Goal: Information Seeking & Learning: Learn about a topic

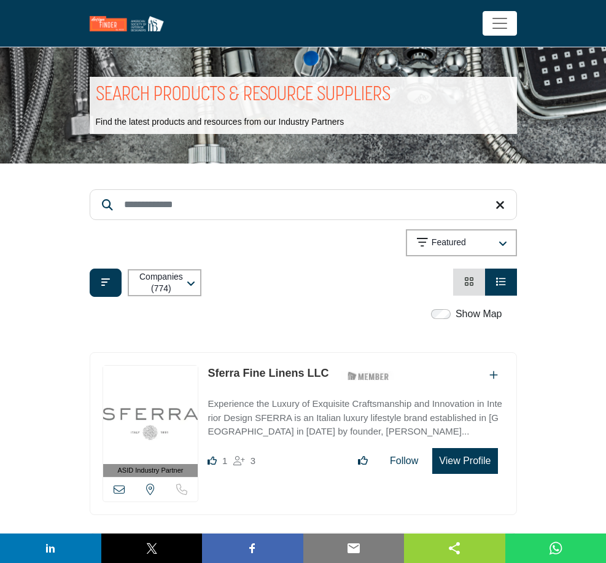
click at [324, 208] on input "Search Keyword" at bounding box center [304, 204] width 428 height 31
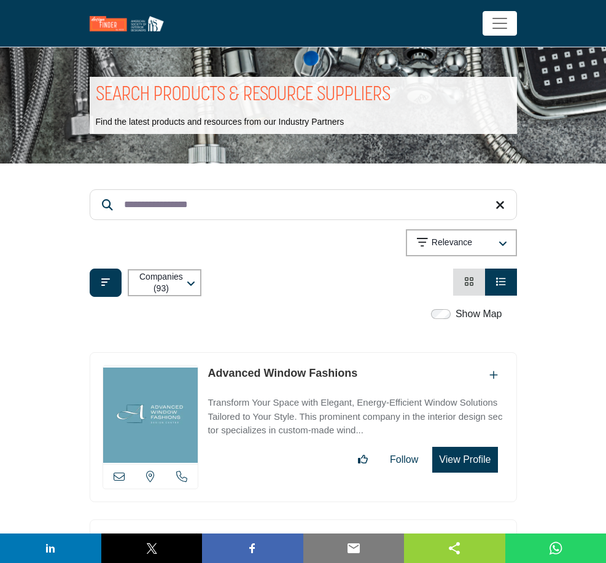
type input "**********"
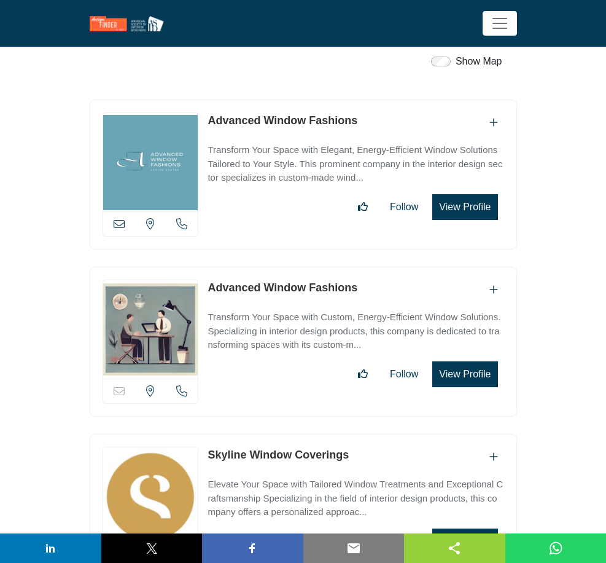
scroll to position [248, 0]
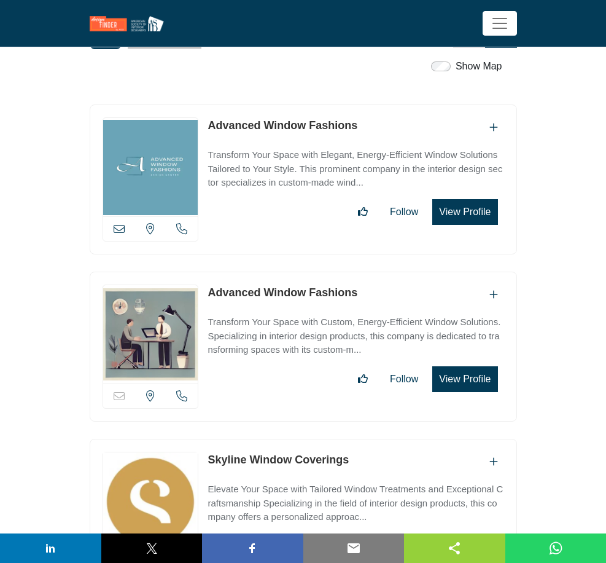
click at [0, 0] on input "Search Location" at bounding box center [0, 0] width 0 height 0
click at [0, 0] on div at bounding box center [0, 0] width 0 height 0
click at [0, 0] on b at bounding box center [0, 0] width 0 height 0
click at [0, 0] on li "[GEOGRAPHIC_DATA]" at bounding box center [0, 0] width 0 height 0
click at [0, 0] on div "Headquarters Include main headquarters locations" at bounding box center [0, 0] width 0 height 0
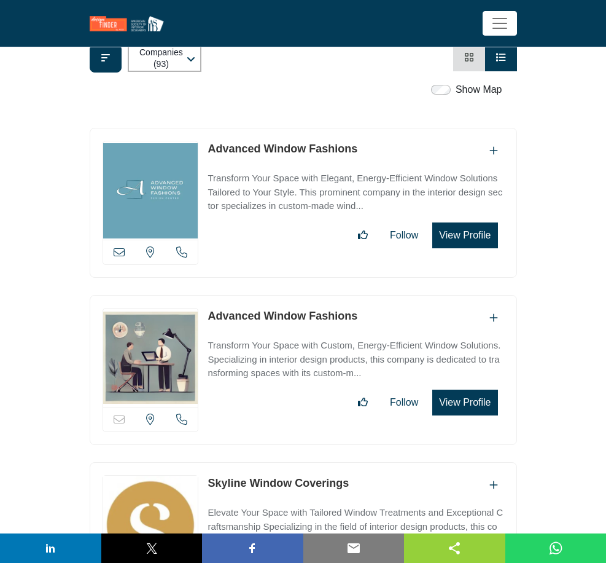
scroll to position [215, 0]
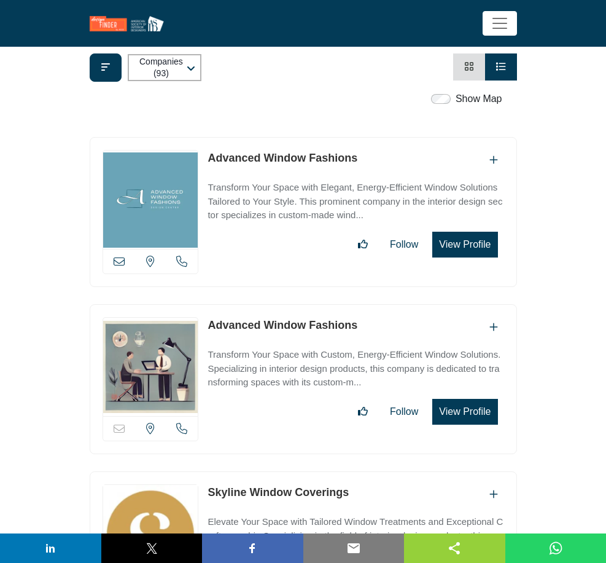
click at [0, 0] on icon "button" at bounding box center [0, 0] width 0 height 0
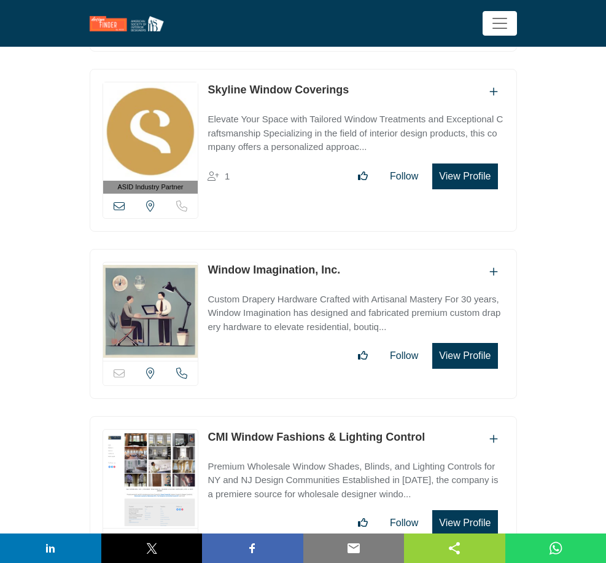
scroll to position [626, 0]
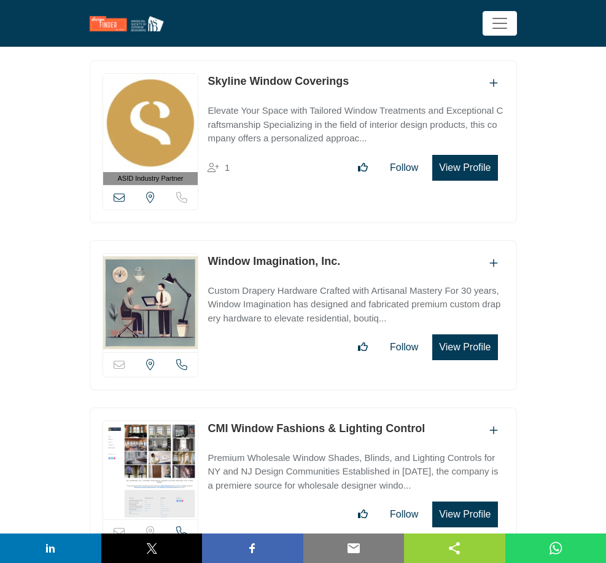
click at [0, 0] on input "Search Category" at bounding box center [0, 0] width 0 height 0
click at [0, 0] on button "Apply" at bounding box center [0, 0] width 0 height 0
type input "******"
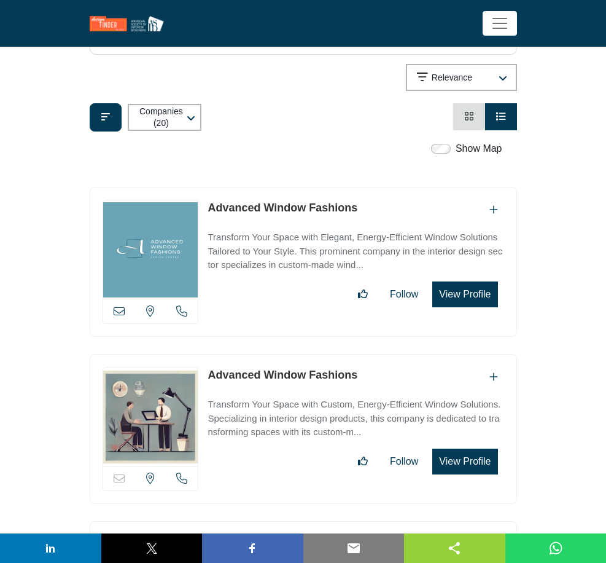
scroll to position [221, 0]
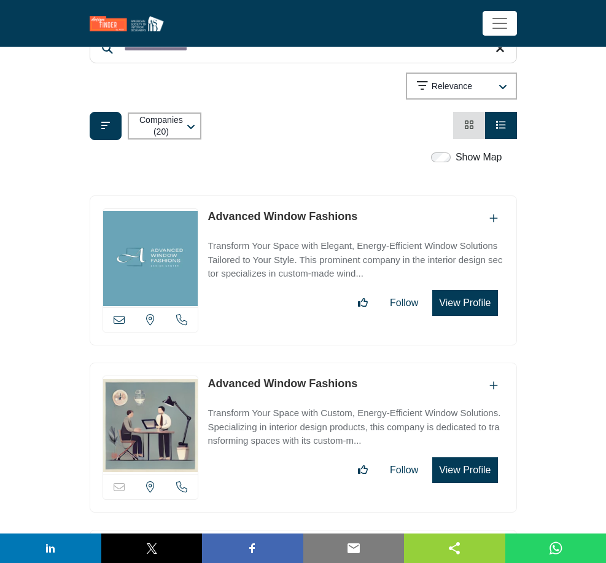
click at [198, 249] on img at bounding box center [150, 258] width 95 height 98
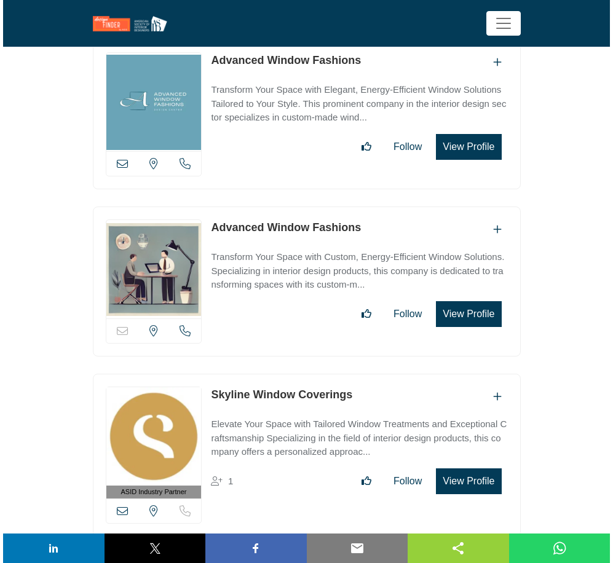
scroll to position [382, 0]
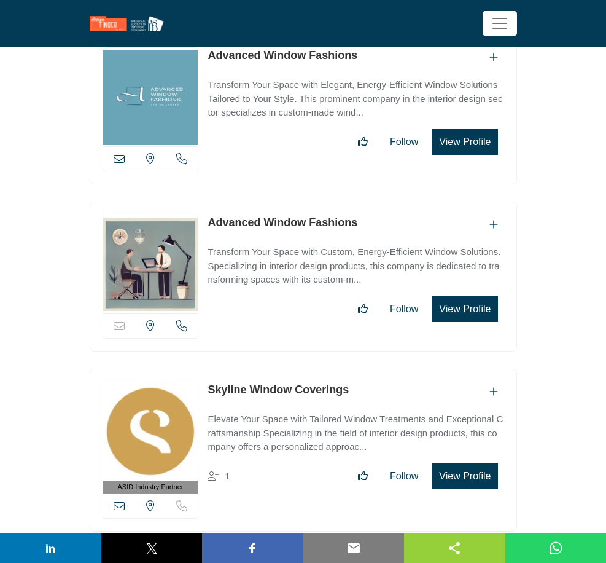
click at [498, 296] on button "View Profile" at bounding box center [465, 309] width 65 height 26
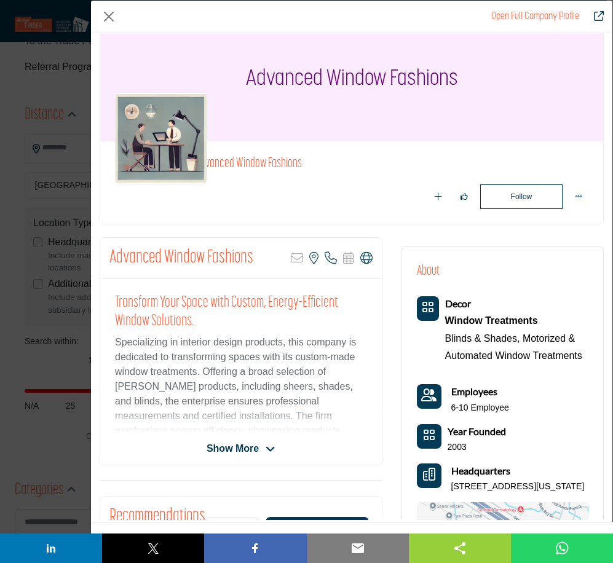
scroll to position [0, 0]
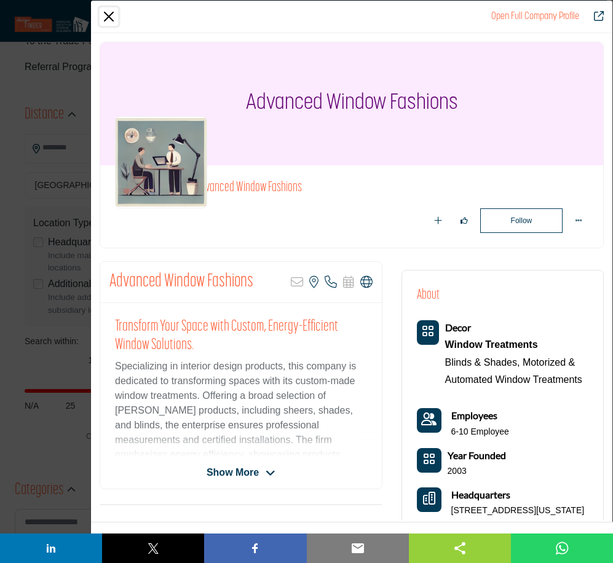
click at [106, 12] on button "Close" at bounding box center [109, 16] width 18 height 18
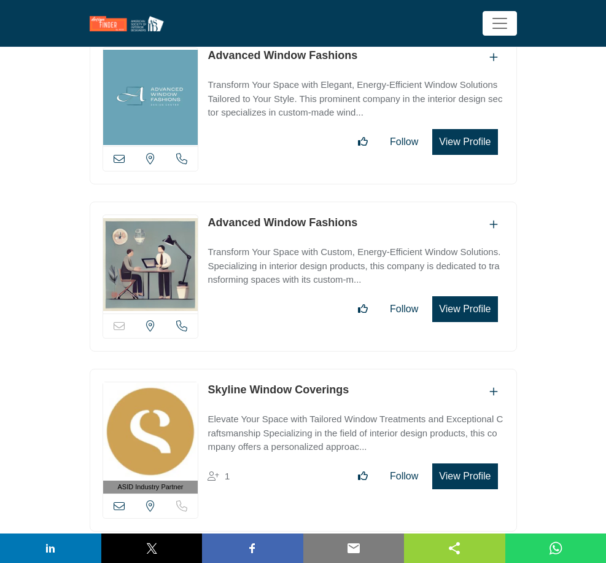
click at [498, 463] on button "View Profile" at bounding box center [465, 476] width 65 height 26
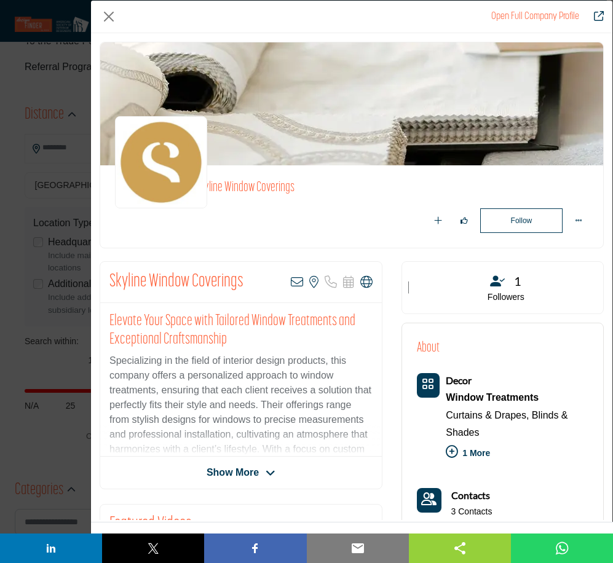
drag, startPoint x: 605, startPoint y: 93, endPoint x: 605, endPoint y: 117, distance: 23.3
click at [605, 117] on div "Skyline Window Coverings Follow Following Recommend" at bounding box center [351, 276] width 521 height 487
click at [112, 12] on button "Close" at bounding box center [109, 16] width 18 height 18
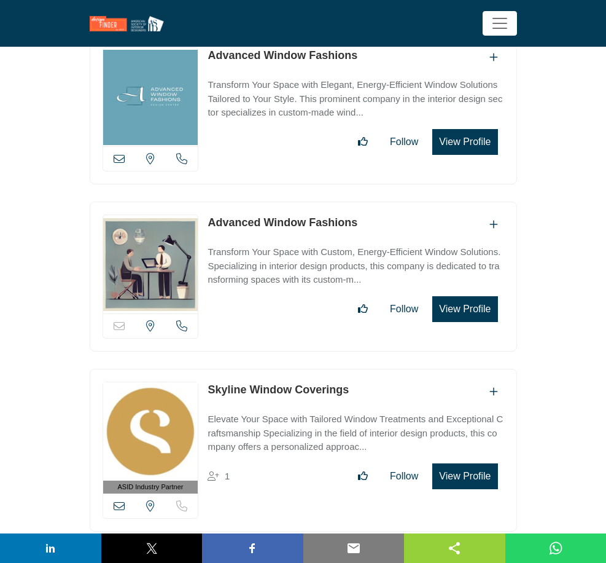
click at [498, 463] on button "View Profile" at bounding box center [465, 476] width 65 height 26
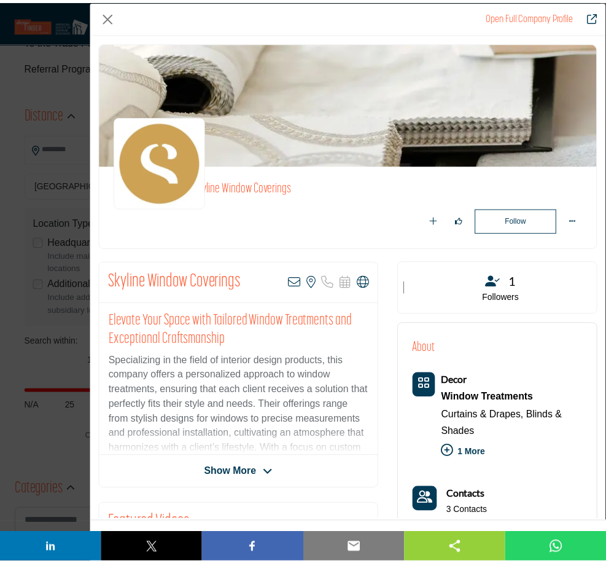
scroll to position [476, 0]
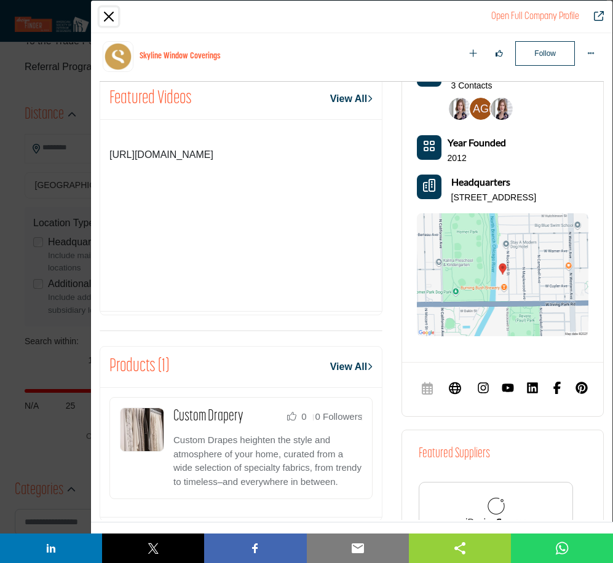
click at [104, 17] on button "Close" at bounding box center [109, 16] width 18 height 18
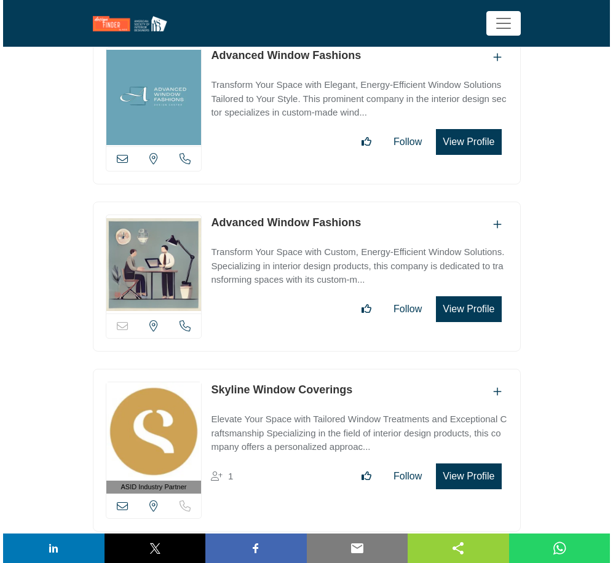
scroll to position [874, 0]
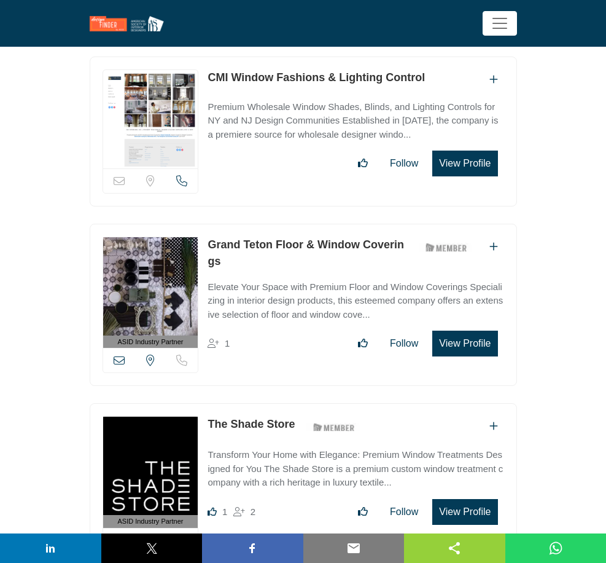
click at [498, 151] on button "View Profile" at bounding box center [465, 164] width 65 height 26
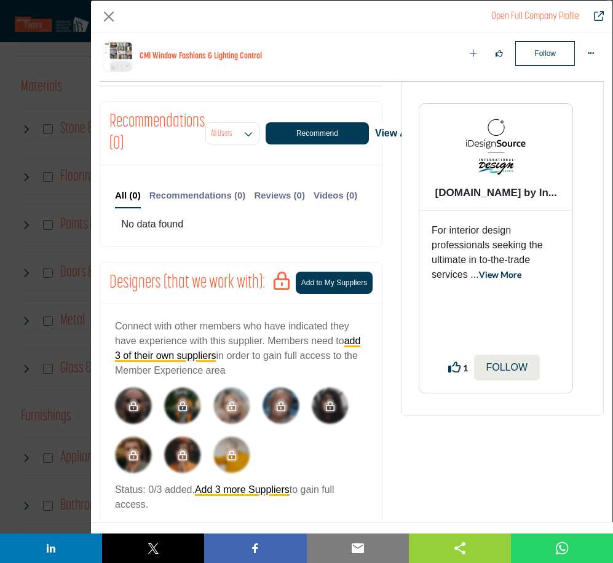
scroll to position [521, 0]
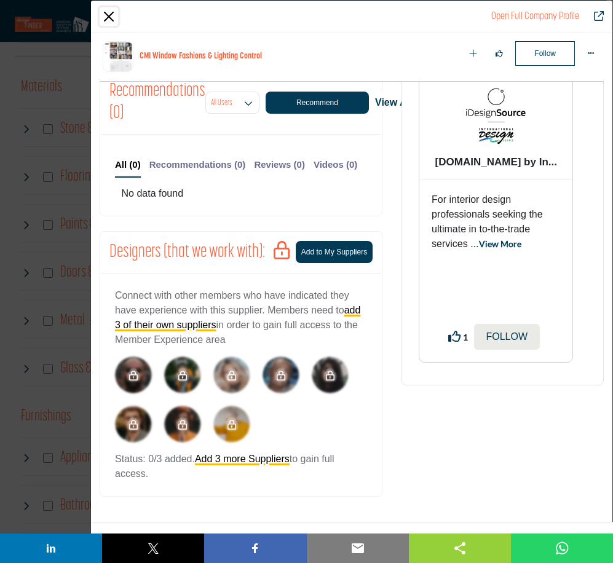
click at [106, 15] on button "Close" at bounding box center [109, 16] width 18 height 18
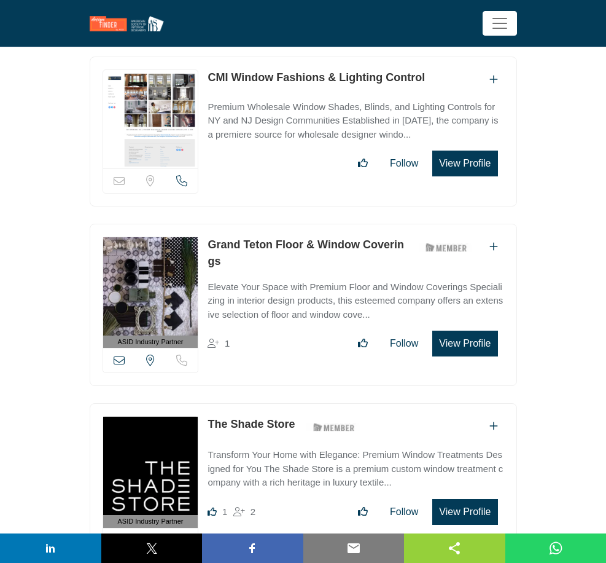
click at [498, 331] on button "View Profile" at bounding box center [465, 344] width 65 height 26
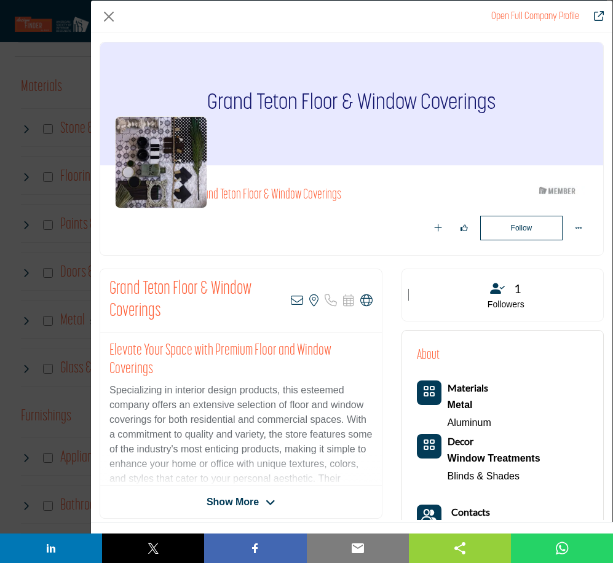
scroll to position [476, 0]
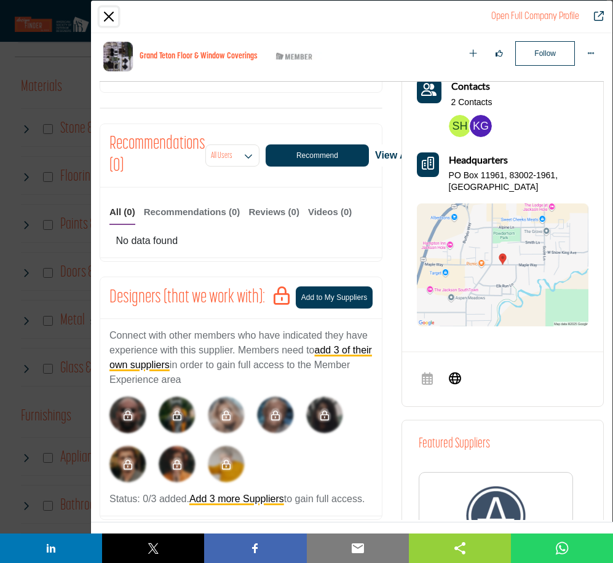
click at [108, 17] on button "Close" at bounding box center [109, 16] width 18 height 18
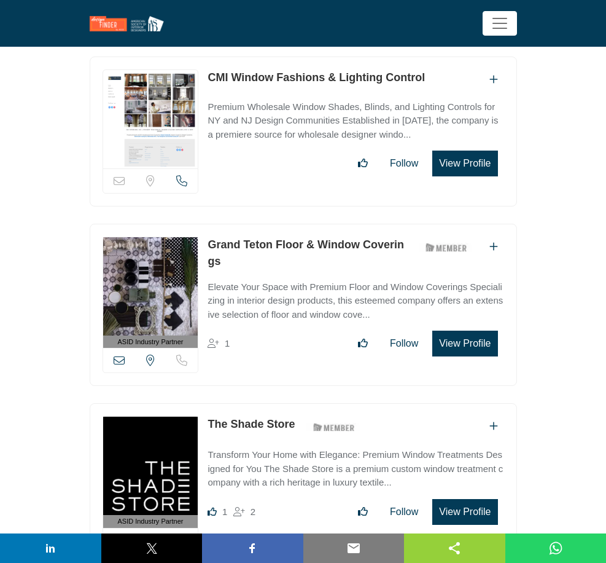
click at [498, 499] on button "View Profile" at bounding box center [465, 512] width 65 height 26
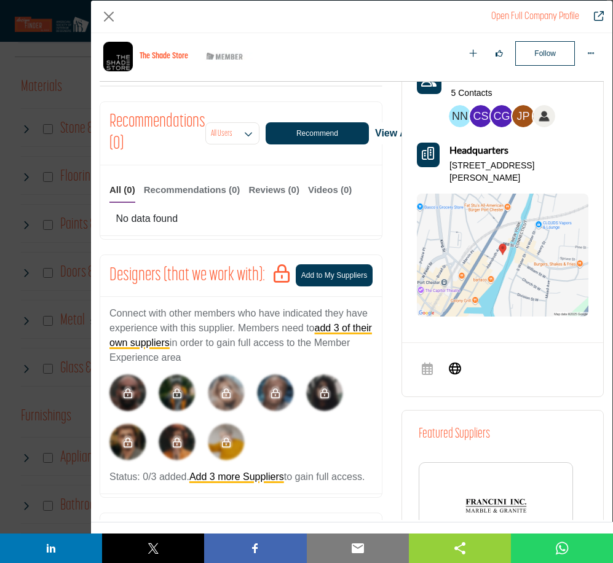
click at [493, 256] on img "Company Data Modal" at bounding box center [502, 255] width 171 height 123
click at [110, 15] on button "Close" at bounding box center [109, 16] width 18 height 18
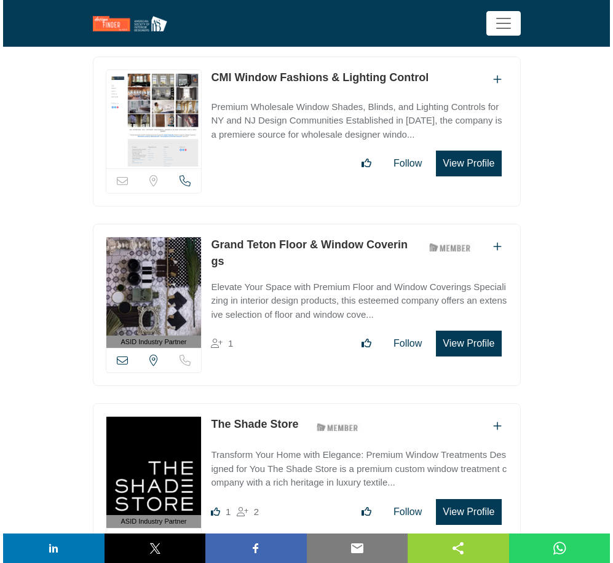
scroll to position [1367, 0]
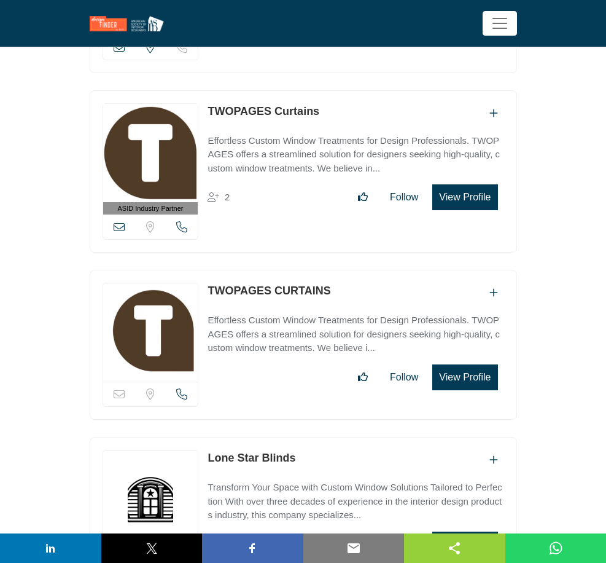
click at [498, 184] on button "View Profile" at bounding box center [465, 197] width 65 height 26
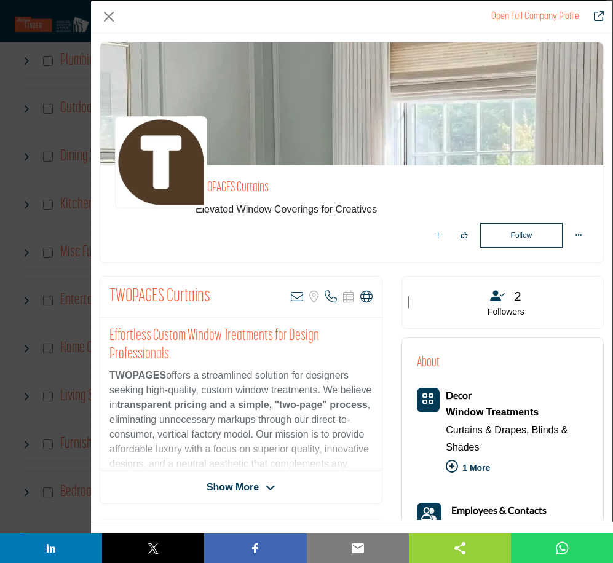
click at [605, 322] on div "TWOPAGES Curtains Follow Following Recommend" at bounding box center [351, 276] width 521 height 487
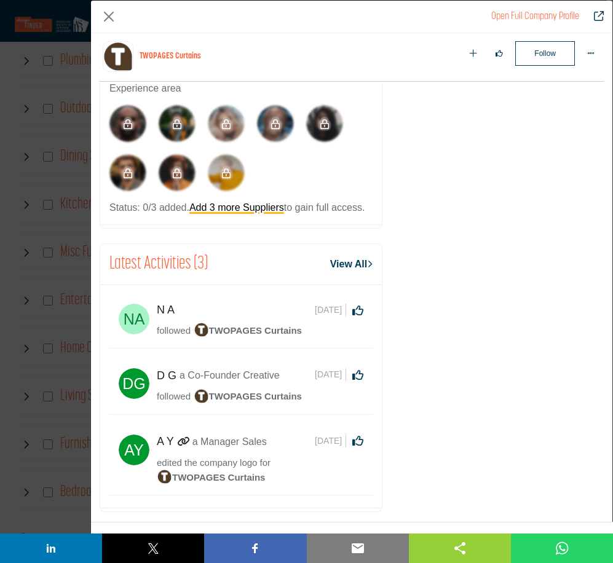
scroll to position [1688, 0]
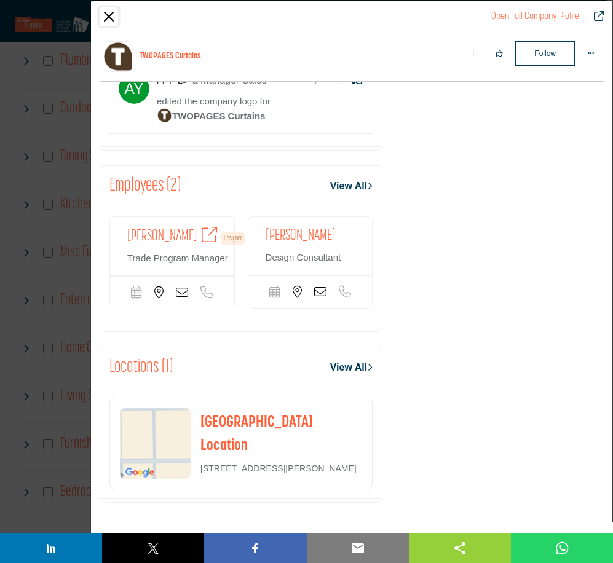
click at [112, 13] on button "Close" at bounding box center [109, 16] width 18 height 18
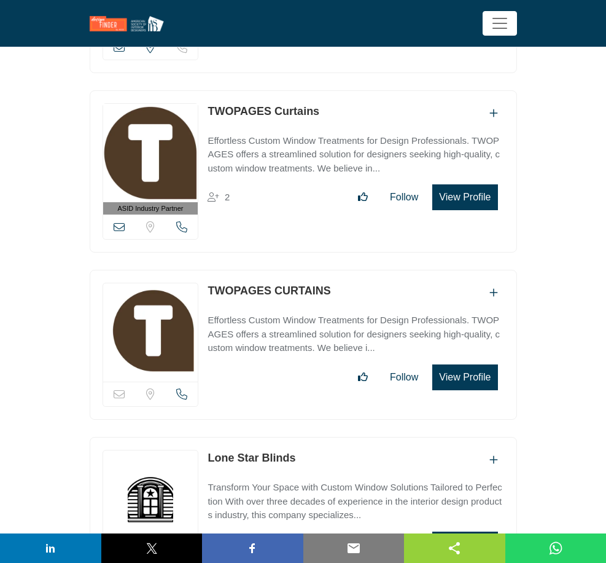
click at [498, 531] on button "View Profile" at bounding box center [465, 544] width 65 height 26
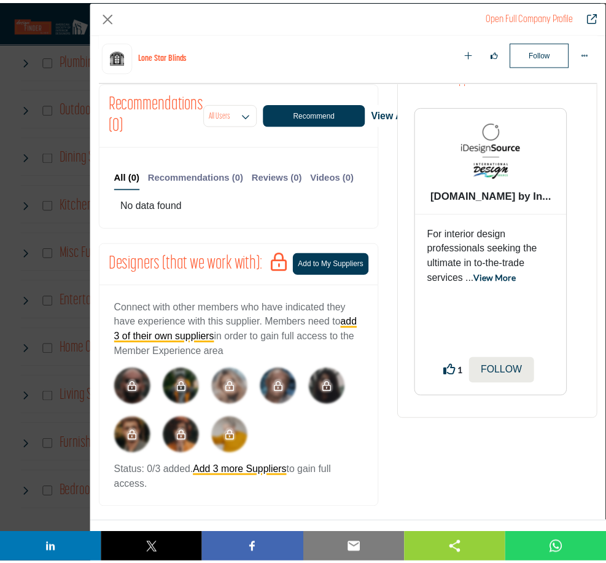
scroll to position [499, 0]
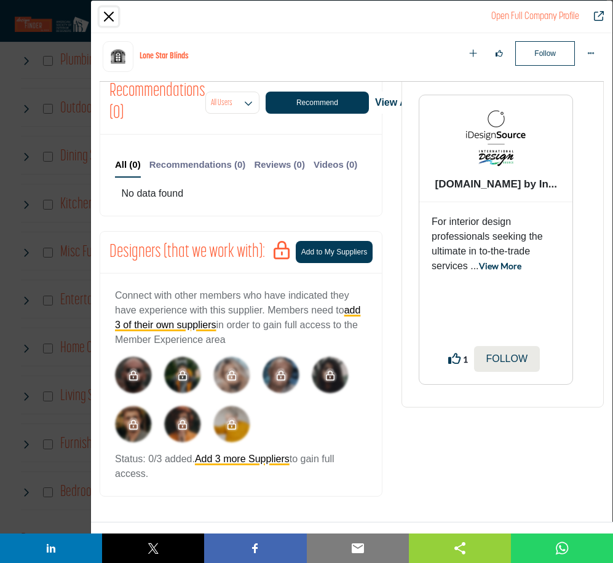
click at [106, 16] on button "Close" at bounding box center [109, 16] width 18 height 18
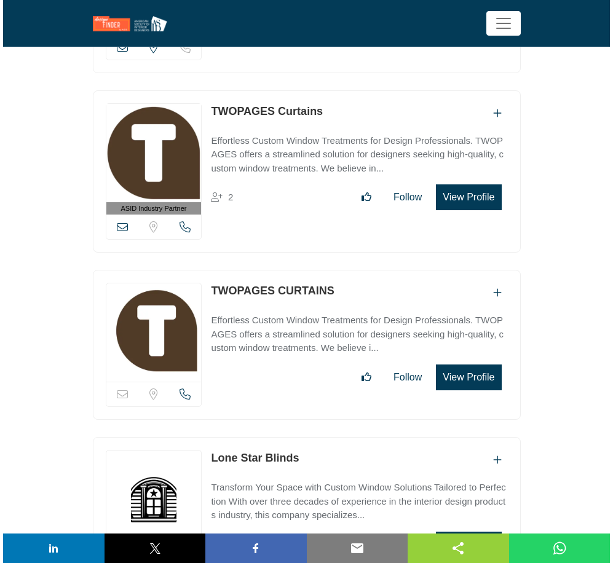
scroll to position [1859, 0]
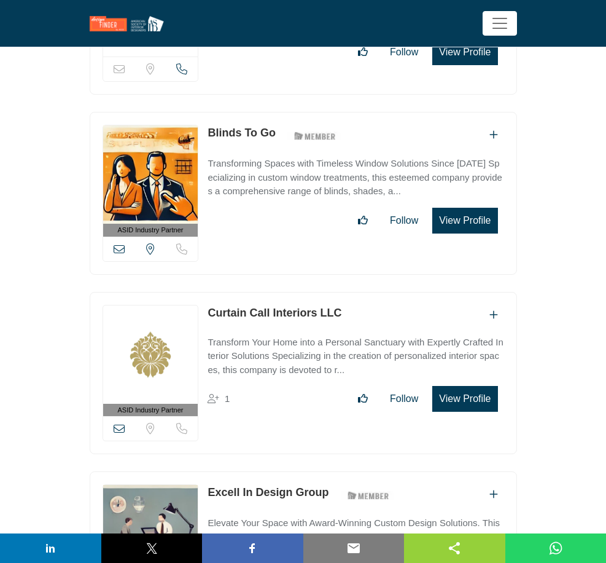
click at [498, 208] on button "View Profile" at bounding box center [465, 221] width 65 height 26
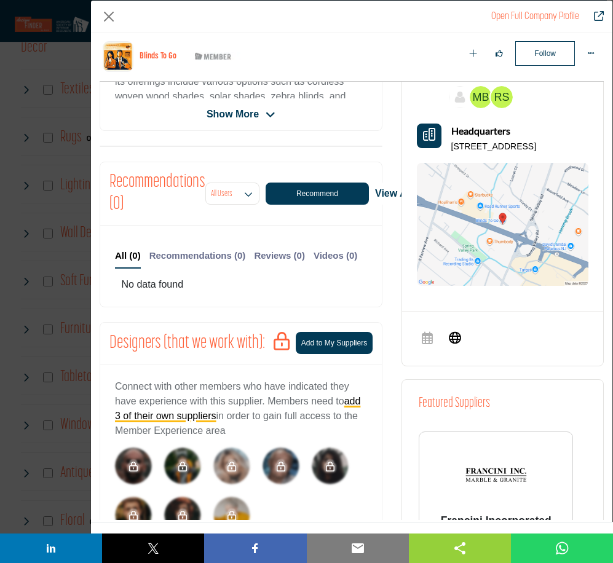
scroll to position [412, 0]
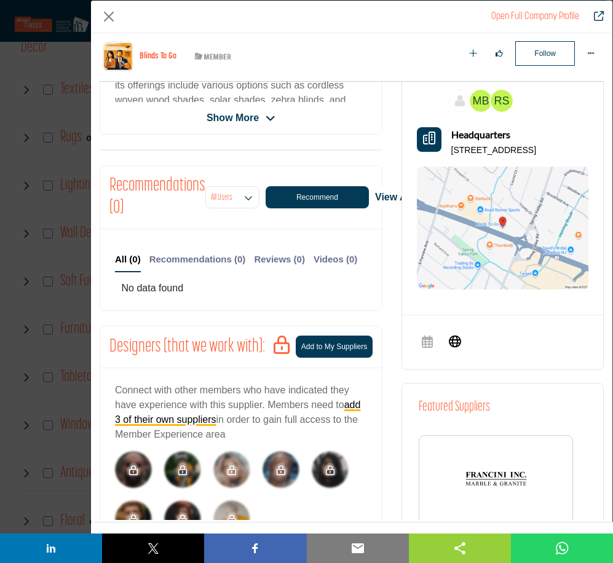
click at [505, 230] on img "Company Data Modal" at bounding box center [502, 227] width 171 height 123
click at [111, 15] on button "Close" at bounding box center [109, 16] width 18 height 18
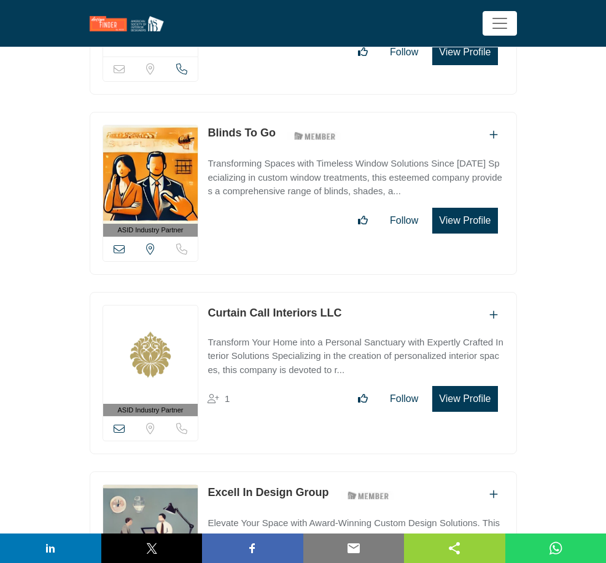
click at [498, 386] on button "View Profile" at bounding box center [465, 399] width 65 height 26
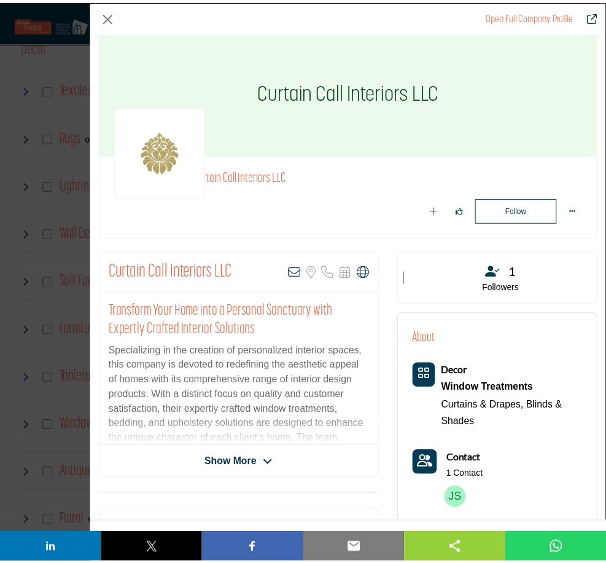
scroll to position [0, 0]
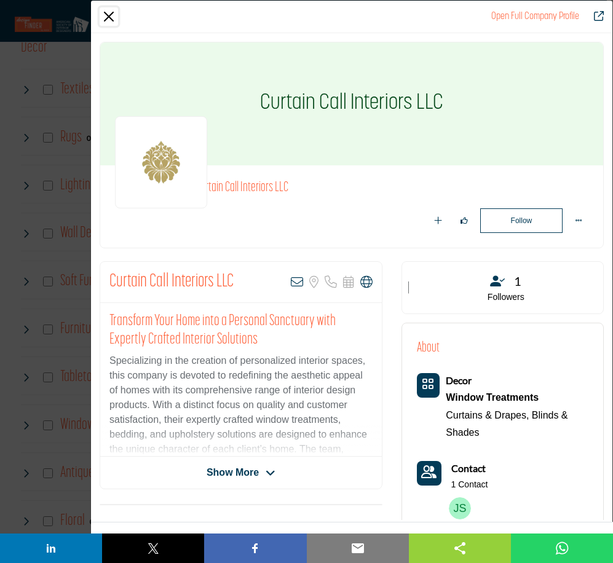
click at [109, 13] on button "Close" at bounding box center [109, 16] width 18 height 18
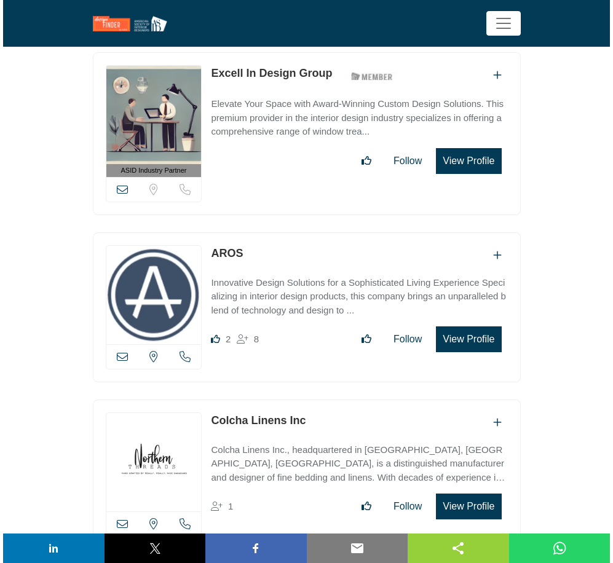
scroll to position [2264, 0]
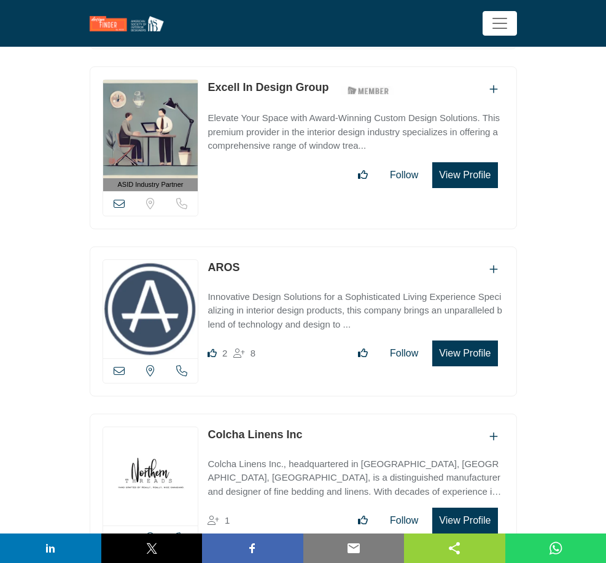
click at [498, 162] on button "View Profile" at bounding box center [465, 175] width 65 height 26
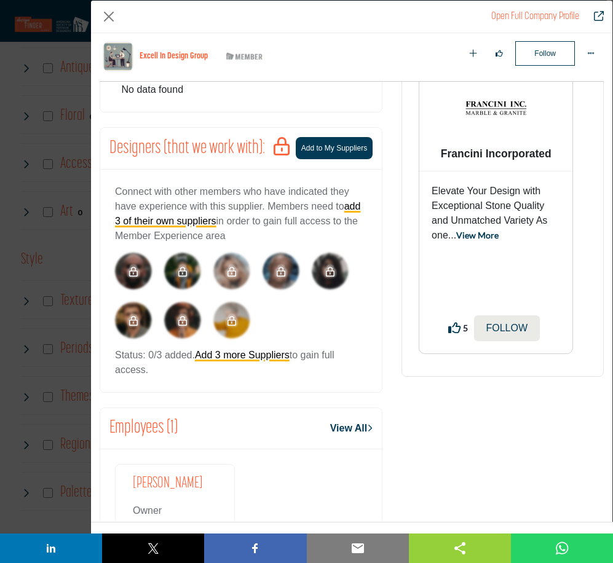
scroll to position [700, 0]
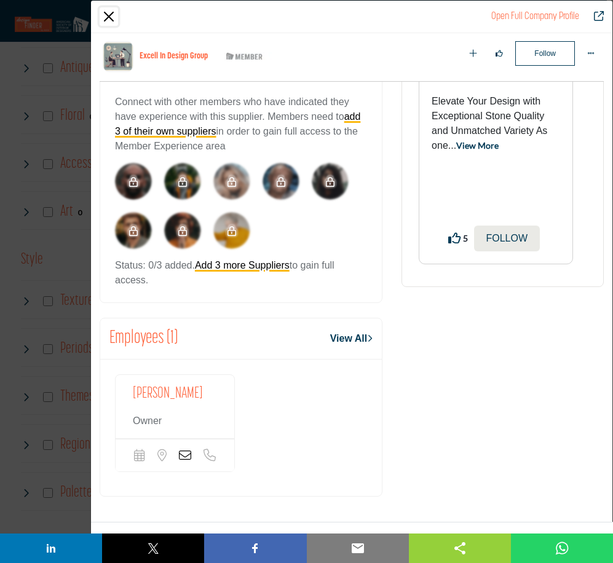
click at [110, 10] on button "Close" at bounding box center [109, 16] width 18 height 18
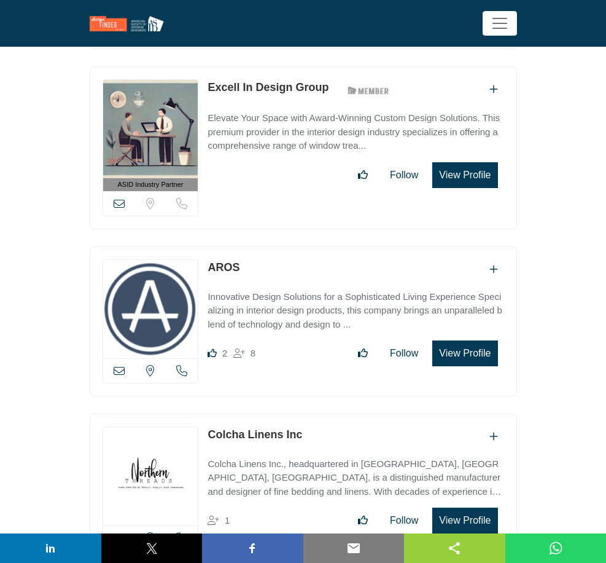
click at [498, 340] on button "View Profile" at bounding box center [465, 353] width 65 height 26
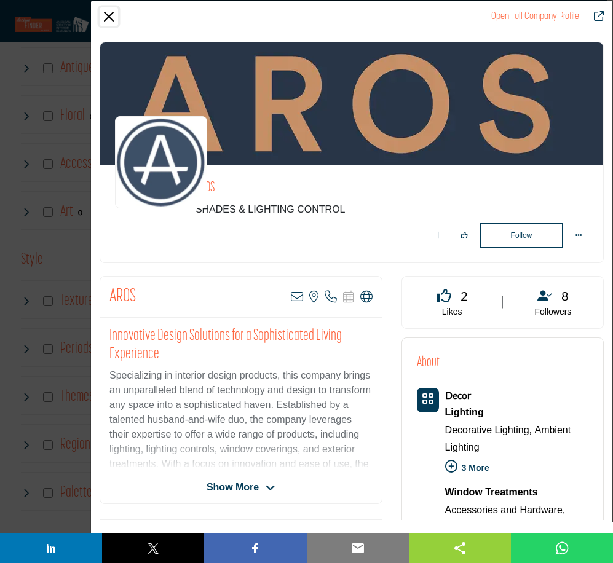
click at [111, 14] on button "Close" at bounding box center [109, 16] width 18 height 18
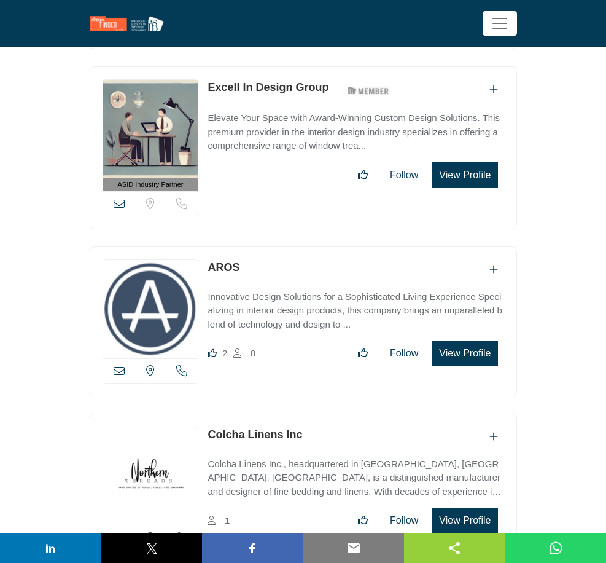
click at [498, 507] on button "View Profile" at bounding box center [465, 520] width 65 height 26
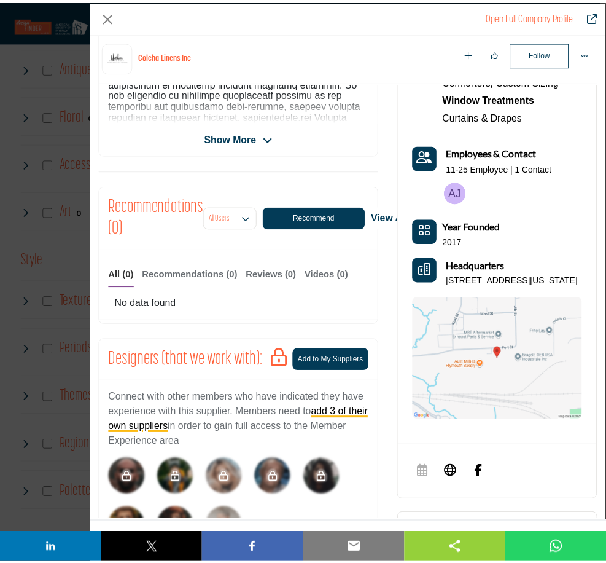
scroll to position [385, 0]
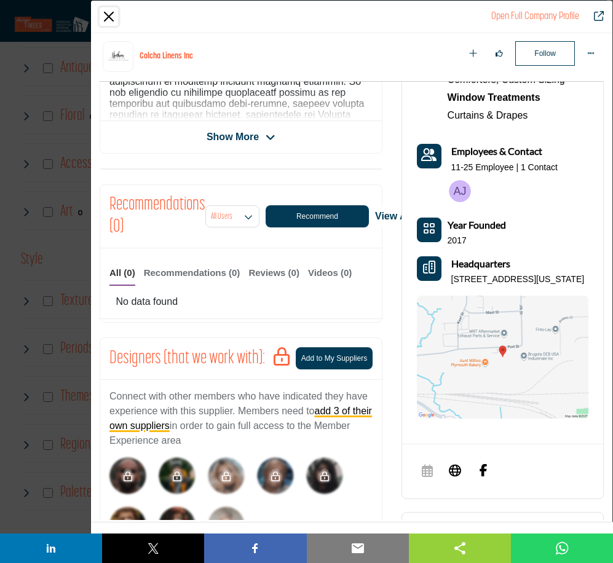
click at [107, 14] on button "Close" at bounding box center [109, 16] width 18 height 18
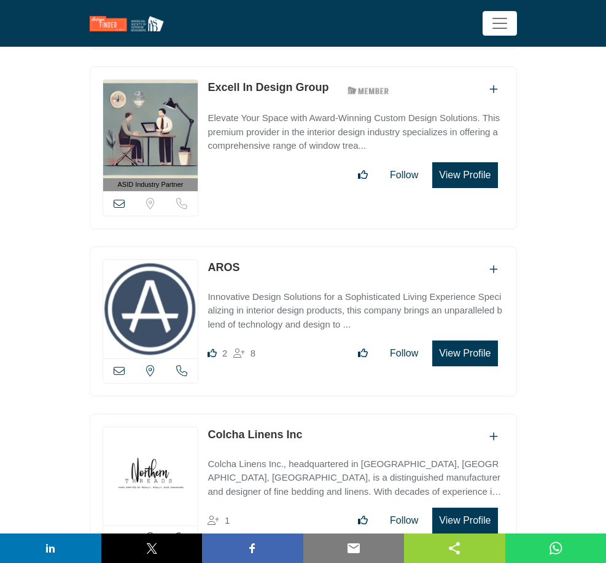
click at [498, 507] on button "View Profile" at bounding box center [465, 520] width 65 height 26
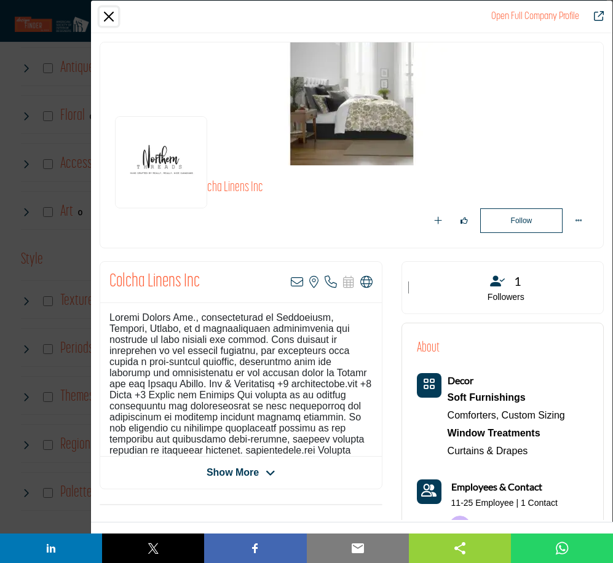
click at [106, 10] on button "Close" at bounding box center [109, 16] width 18 height 18
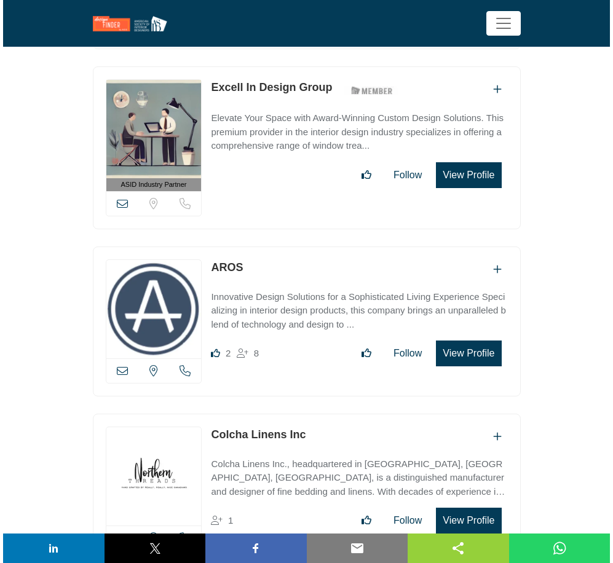
scroll to position [2757, 0]
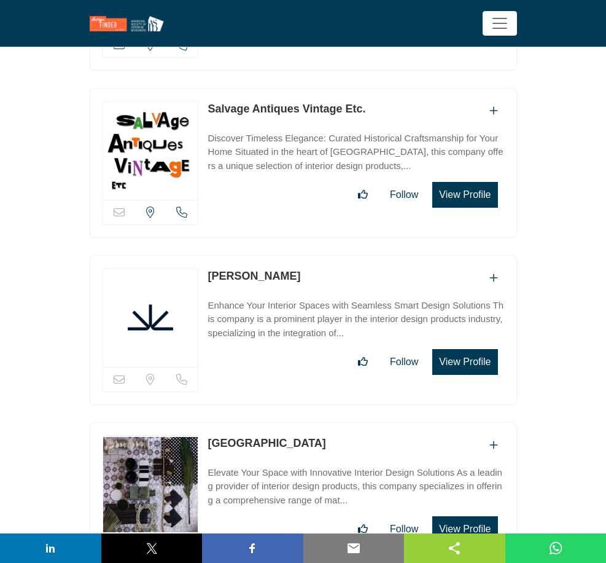
click at [498, 182] on button "View Profile" at bounding box center [465, 195] width 65 height 26
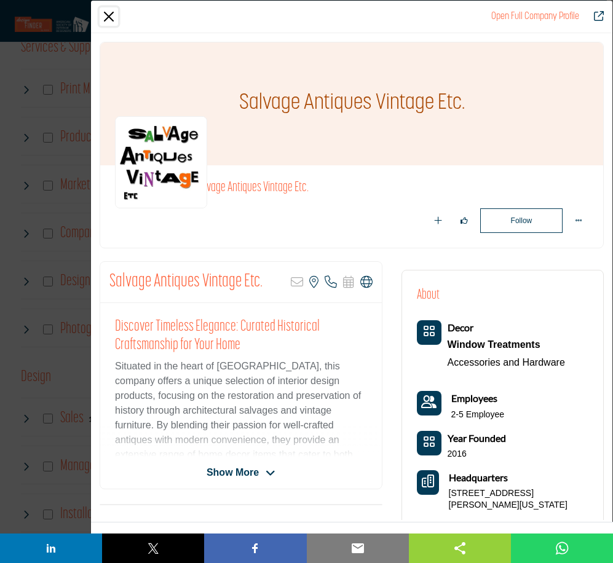
click at [109, 14] on button "Close" at bounding box center [109, 16] width 18 height 18
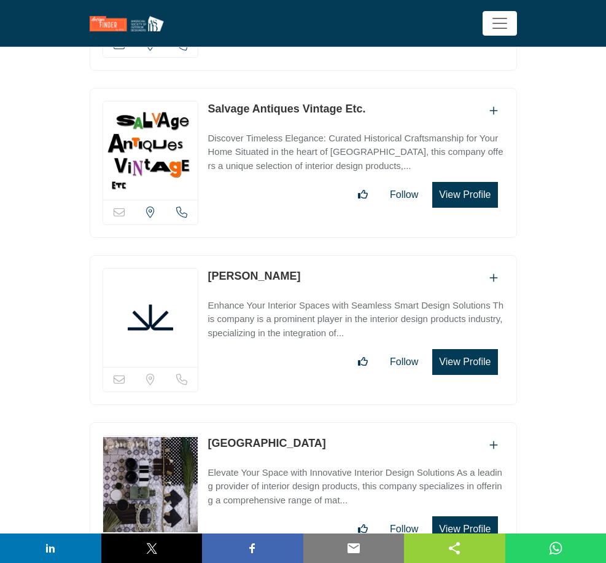
click at [498, 349] on button "View Profile" at bounding box center [465, 362] width 65 height 26
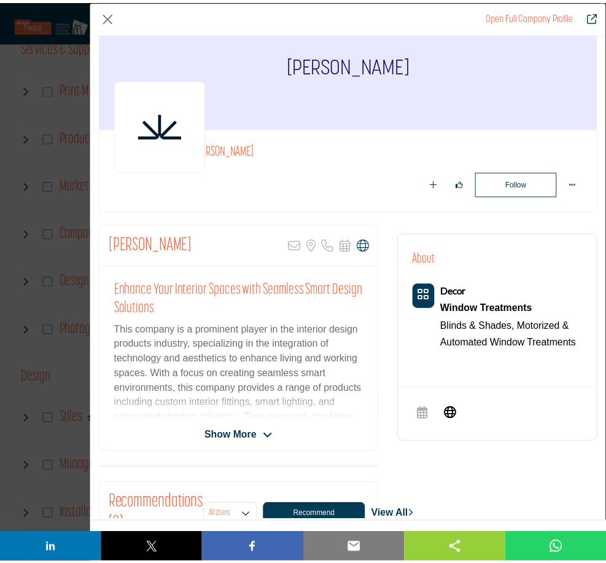
scroll to position [36, 0]
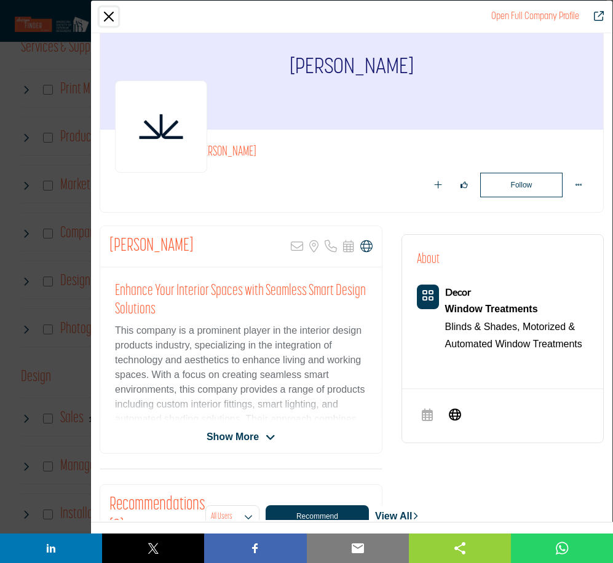
click at [105, 11] on button "Close" at bounding box center [109, 16] width 18 height 18
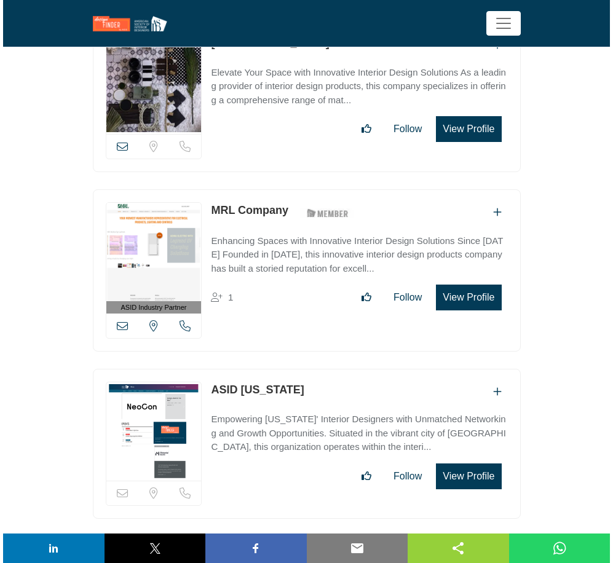
scroll to position [3175, 0]
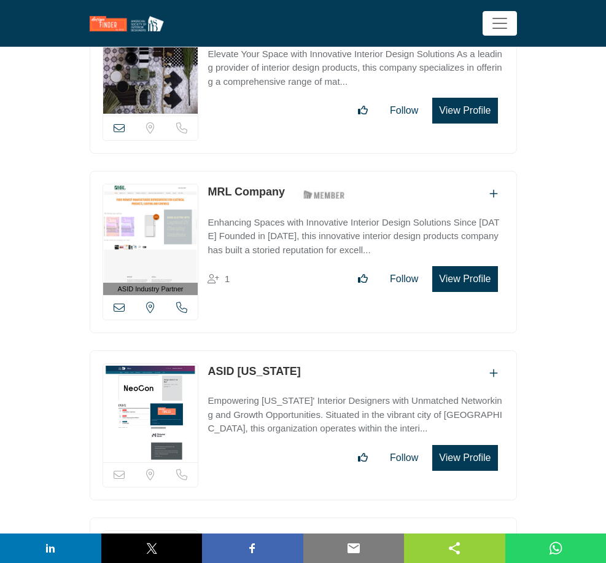
click at [498, 266] on button "View Profile" at bounding box center [465, 279] width 65 height 26
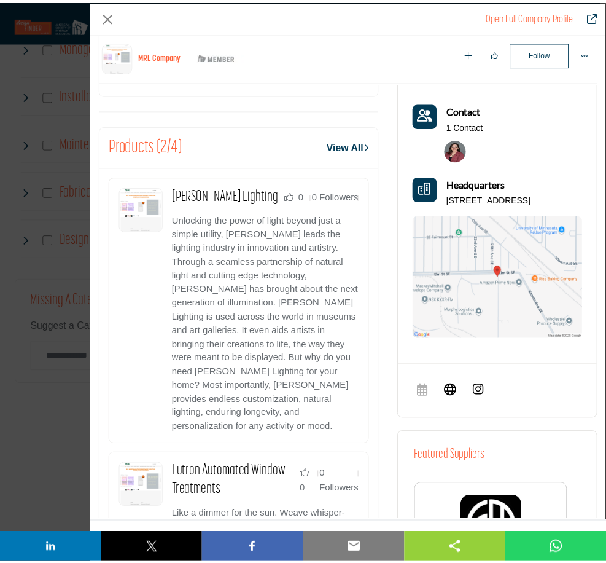
scroll to position [471, 0]
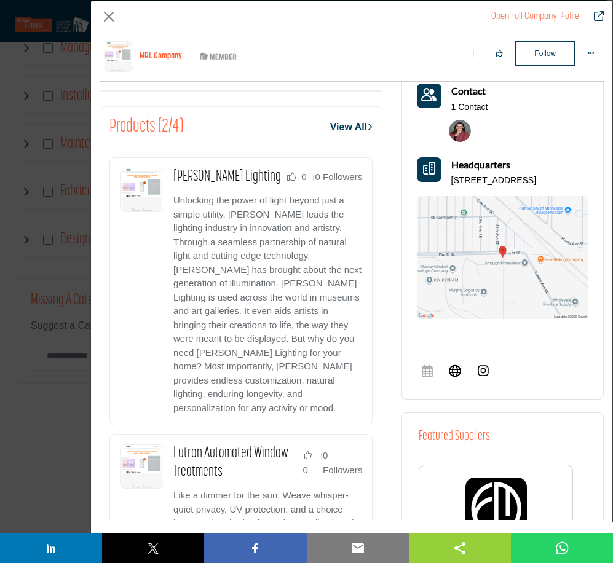
click at [471, 222] on img "Company Data Modal" at bounding box center [502, 257] width 171 height 123
click at [114, 15] on button "Close" at bounding box center [109, 16] width 18 height 18
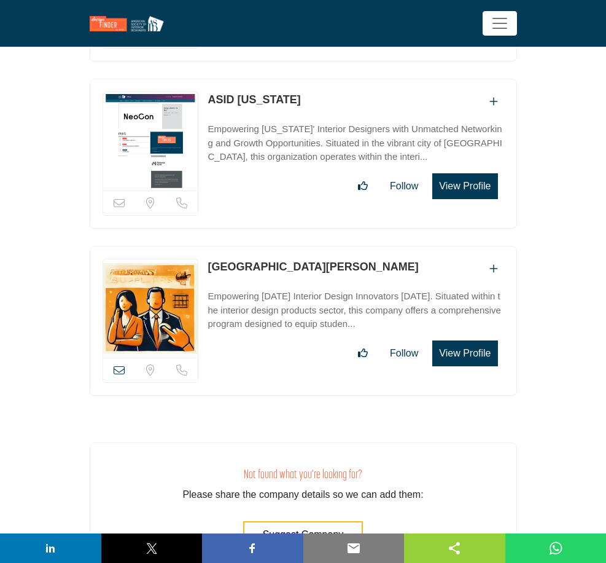
scroll to position [3488, 0]
